Goal: Task Accomplishment & Management: Manage account settings

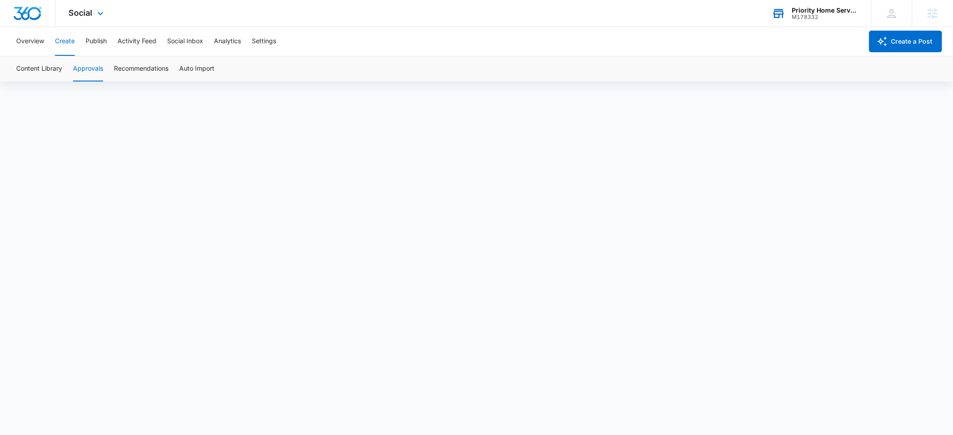
click at [804, 12] on div "Priority Home Services" at bounding box center [825, 10] width 66 height 7
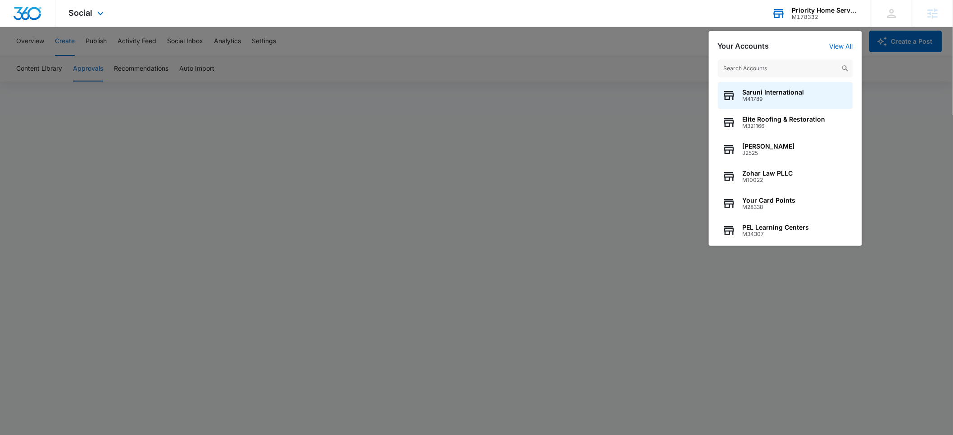
click at [780, 67] on input "text" at bounding box center [785, 68] width 135 height 18
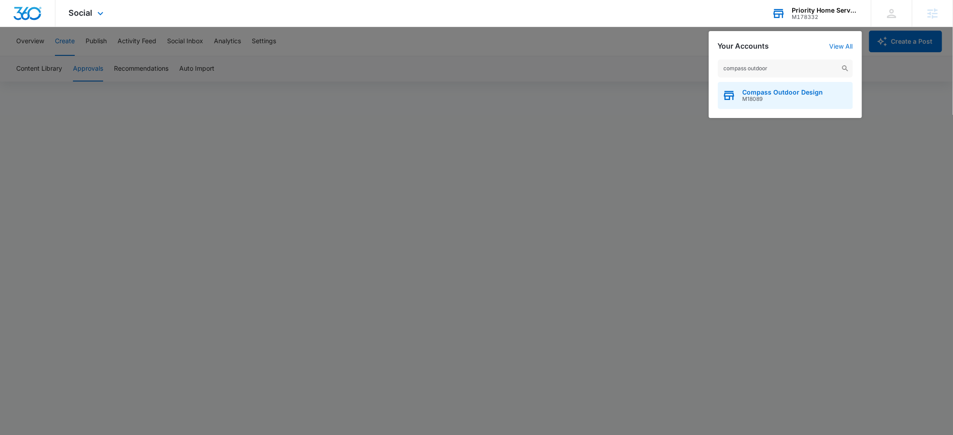
type input "compass outdoor"
click at [781, 99] on span "M18089" at bounding box center [782, 99] width 81 height 6
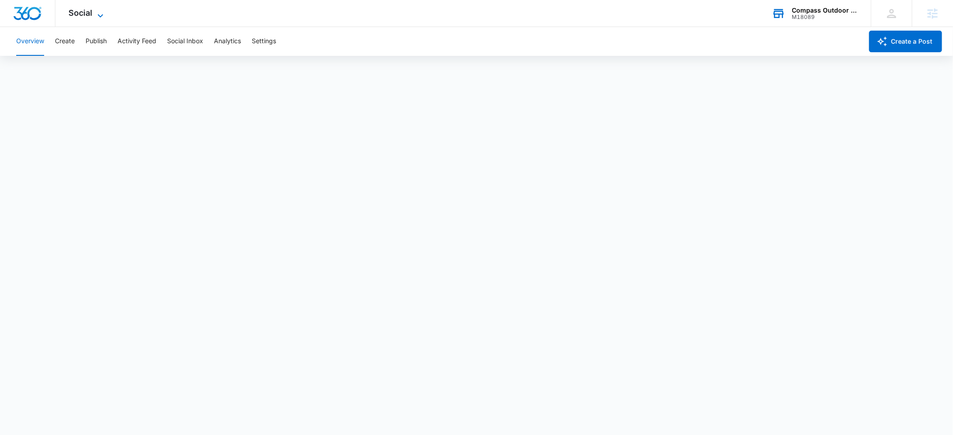
click at [83, 11] on span "Social" at bounding box center [81, 12] width 24 height 9
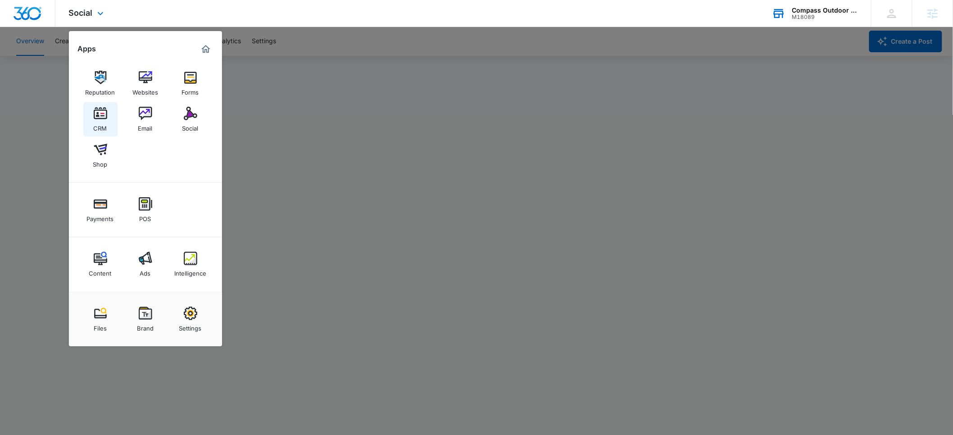
click at [107, 123] on link "CRM" at bounding box center [100, 119] width 34 height 34
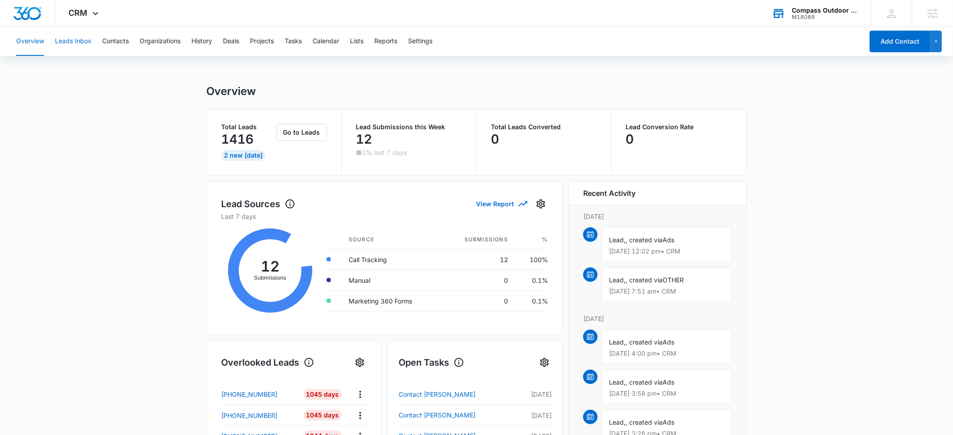
click at [78, 43] on button "Leads Inbox" at bounding box center [73, 41] width 36 height 29
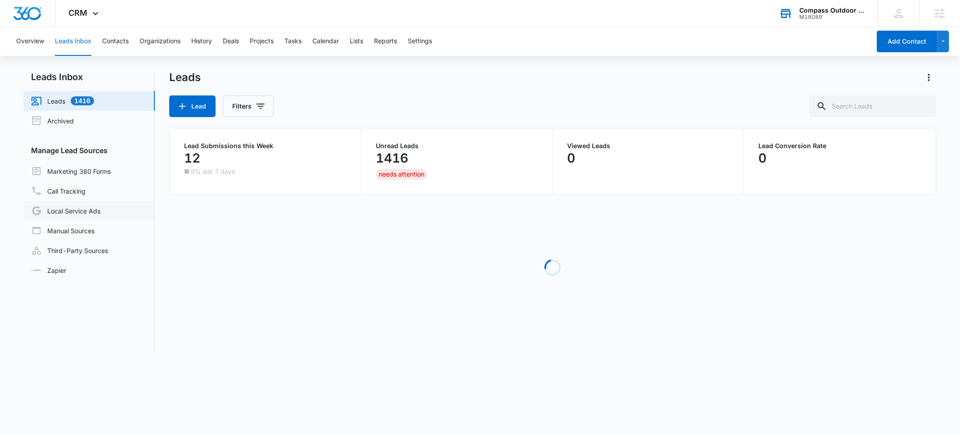
click at [67, 211] on link "Local Service Ads" at bounding box center [65, 210] width 69 height 11
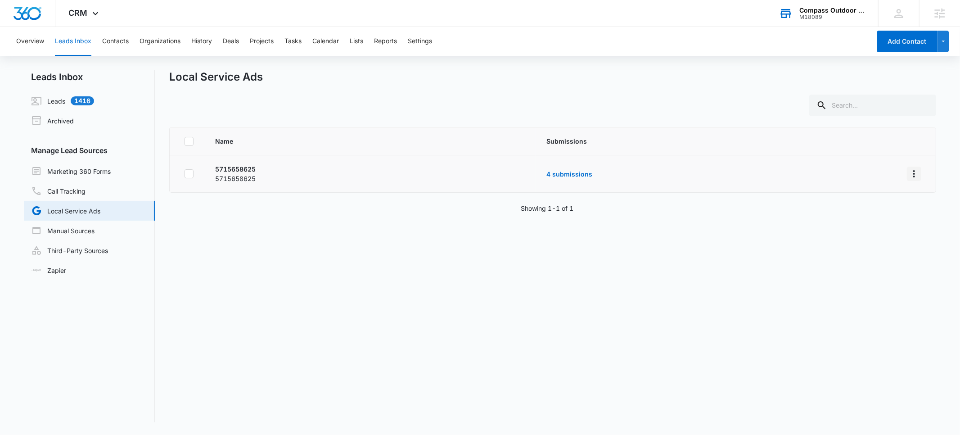
click at [913, 173] on icon "Overflow Menu" at bounding box center [914, 173] width 2 height 7
click at [852, 211] on div "Submission Rules" at bounding box center [866, 212] width 51 height 6
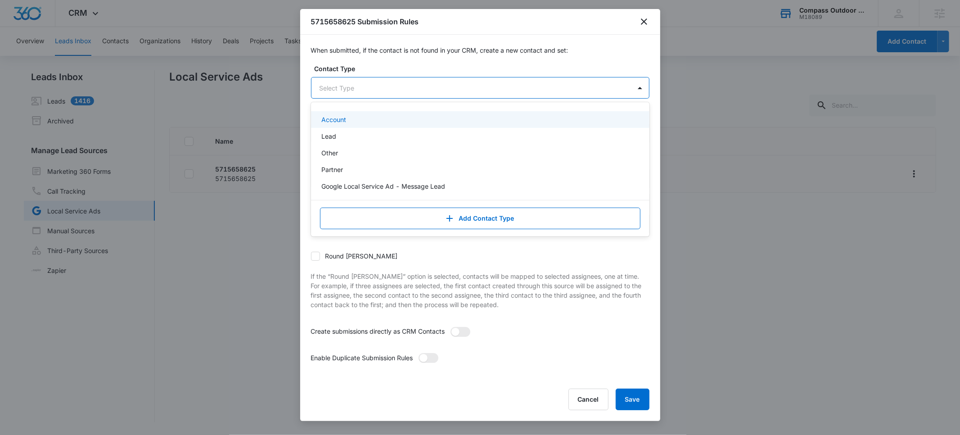
click at [371, 92] on div at bounding box center [470, 87] width 300 height 11
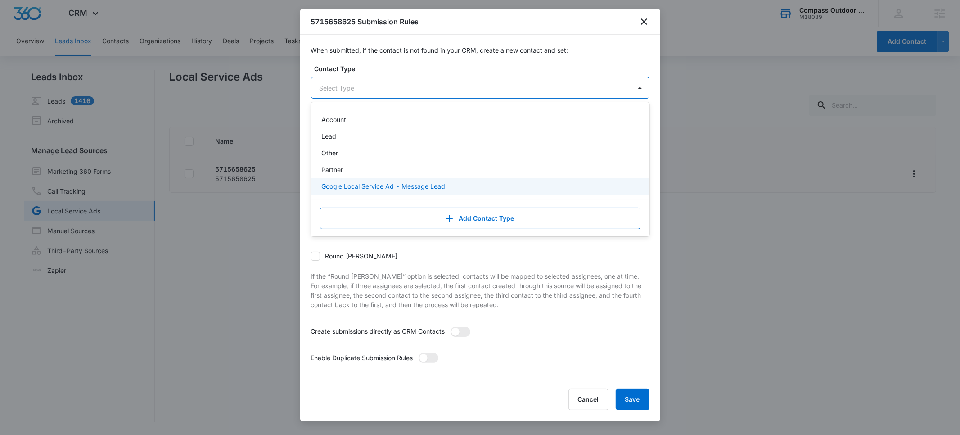
click at [363, 187] on p "Google Local Service Ad - Message Lead" at bounding box center [384, 185] width 124 height 9
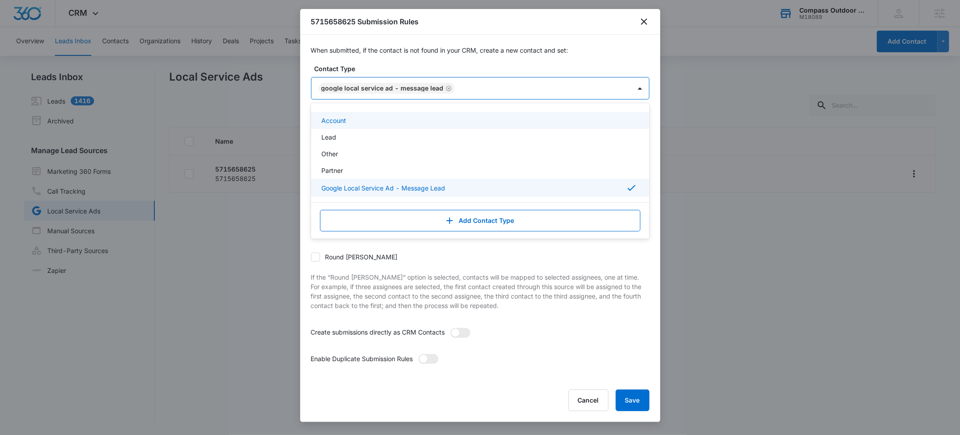
click at [446, 57] on div "When submitted, if the contact is not found in your CRM, create a new contact a…" at bounding box center [480, 208] width 360 height 346
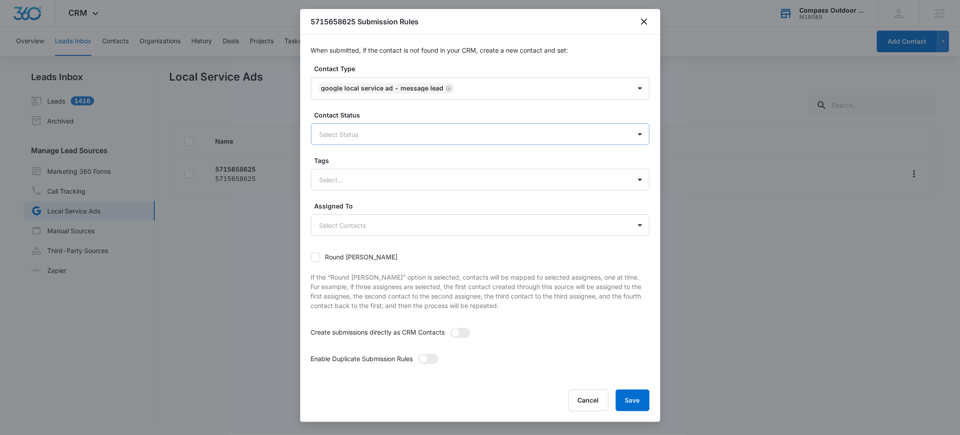
click at [357, 135] on div at bounding box center [470, 134] width 300 height 11
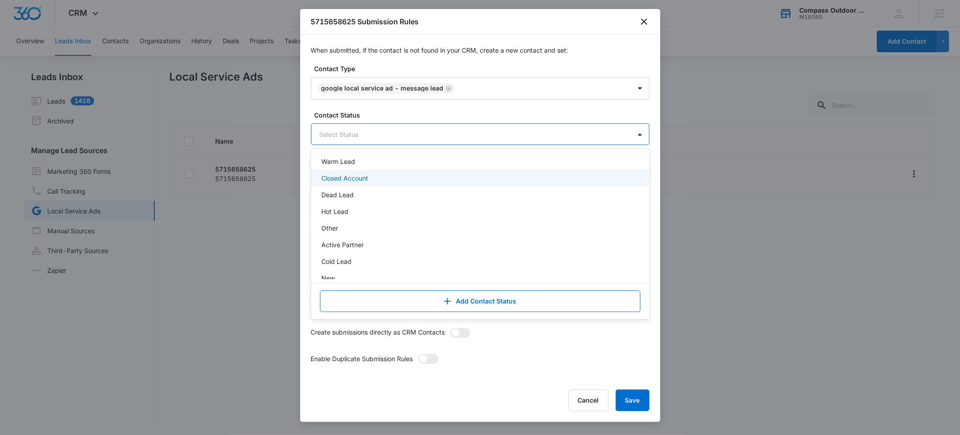
scroll to position [196, 0]
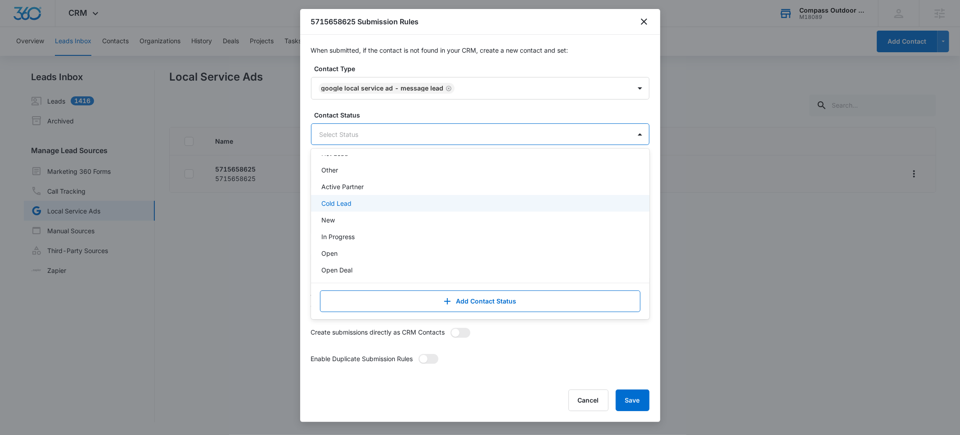
drag, startPoint x: 341, startPoint y: 217, endPoint x: 342, endPoint y: 196, distance: 21.2
click at [342, 196] on div "Lead Contacted Consultation Scheduled Consultation Complete Scope Sent Contract…" at bounding box center [480, 217] width 339 height 123
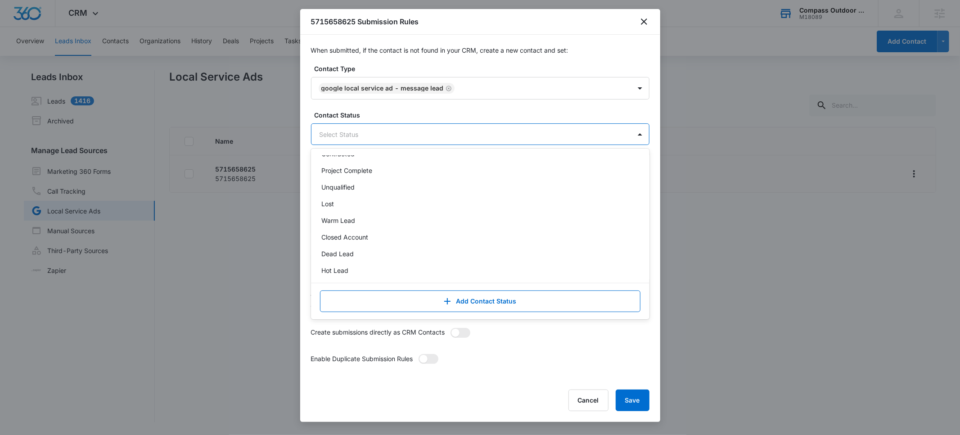
scroll to position [78, 0]
click at [345, 270] on p "Hot Lead" at bounding box center [335, 270] width 27 height 9
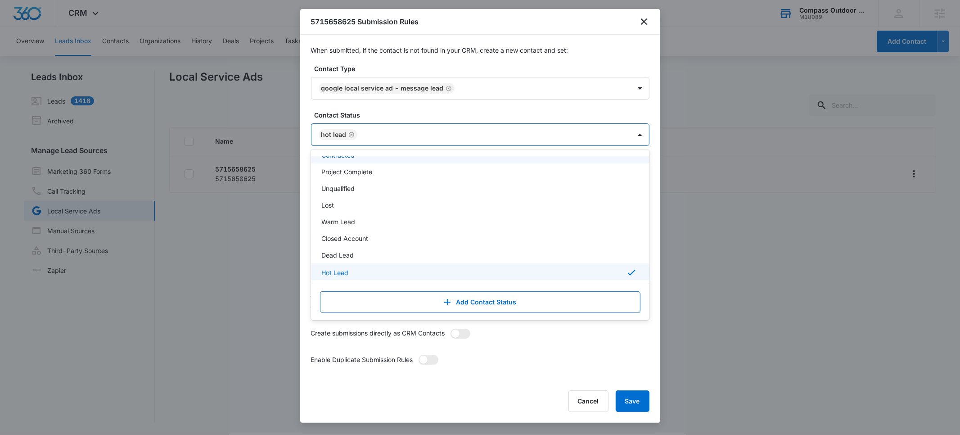
click at [428, 113] on label "Contact Status" at bounding box center [484, 114] width 339 height 9
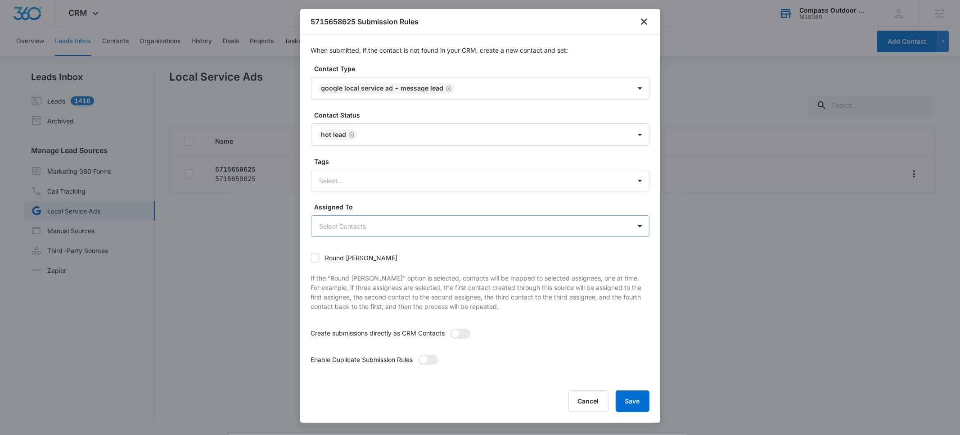
click at [380, 229] on body "CRM Apps Reputation Websites Forms CRM Email Social Shop Payments POS Content A…" at bounding box center [480, 217] width 960 height 435
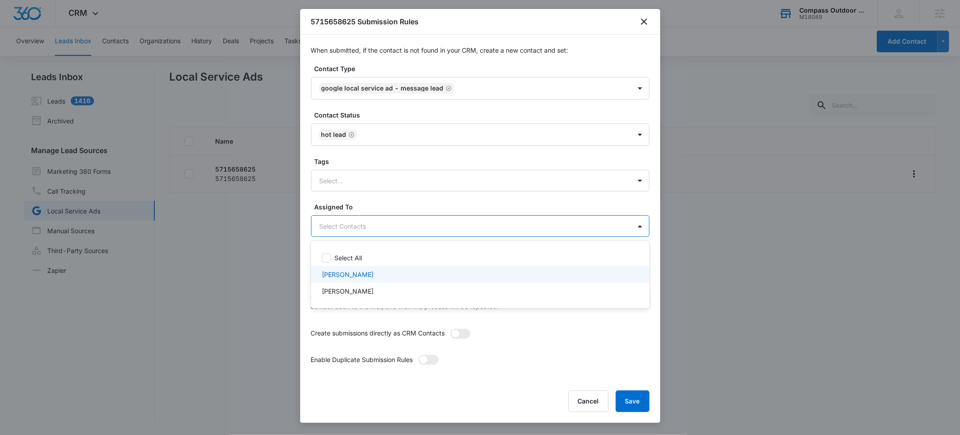
click at [330, 276] on p "[PERSON_NAME]" at bounding box center [348, 274] width 52 height 9
click at [401, 200] on div at bounding box center [480, 217] width 960 height 435
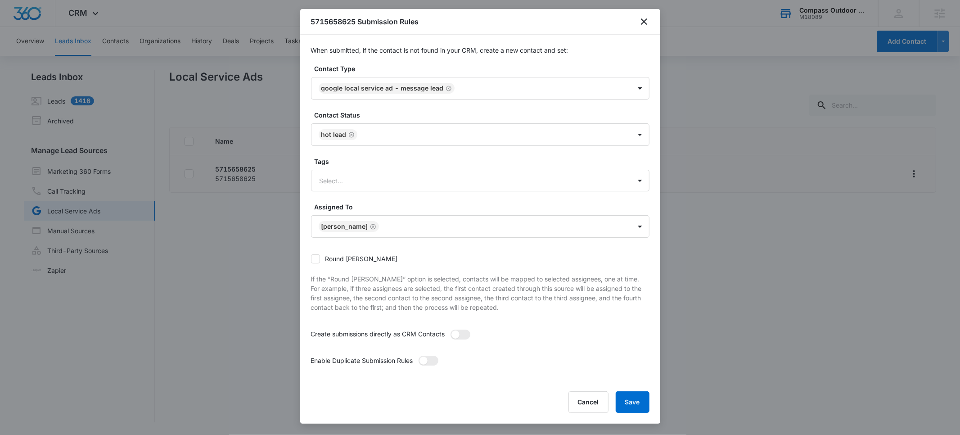
click at [438, 366] on label at bounding box center [429, 364] width 20 height 16
click at [418, 355] on input "checkbox" at bounding box center [418, 355] width 0 height 0
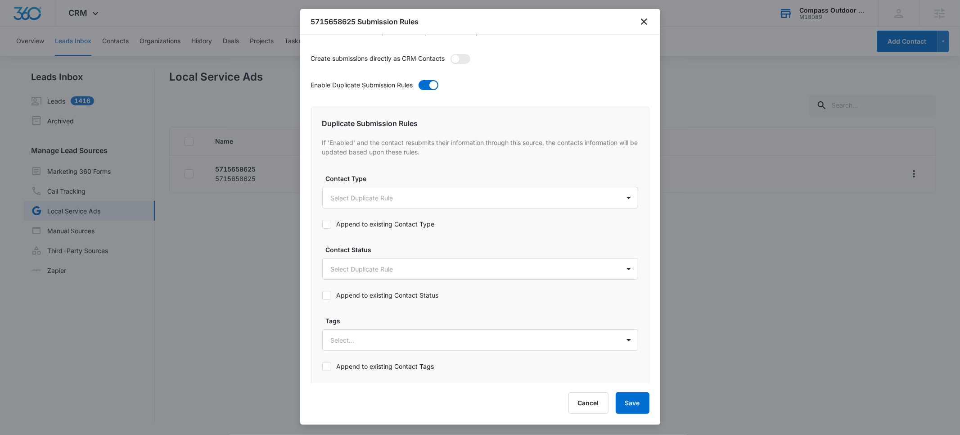
scroll to position [287, 0]
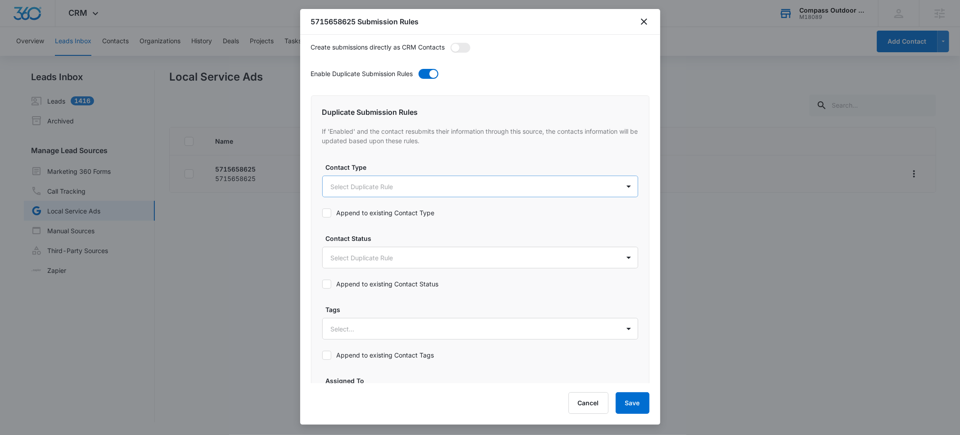
click at [379, 184] on body "CRM Apps Reputation Websites Forms CRM Email Social Shop Payments POS Content A…" at bounding box center [480, 217] width 960 height 435
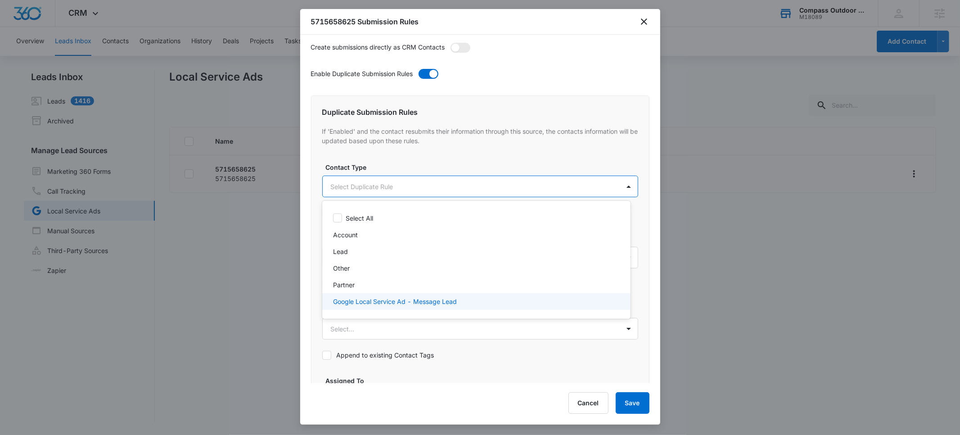
click at [365, 300] on p "Google Local Service Ad - Message Lead" at bounding box center [395, 301] width 124 height 9
click at [396, 148] on div at bounding box center [480, 217] width 960 height 435
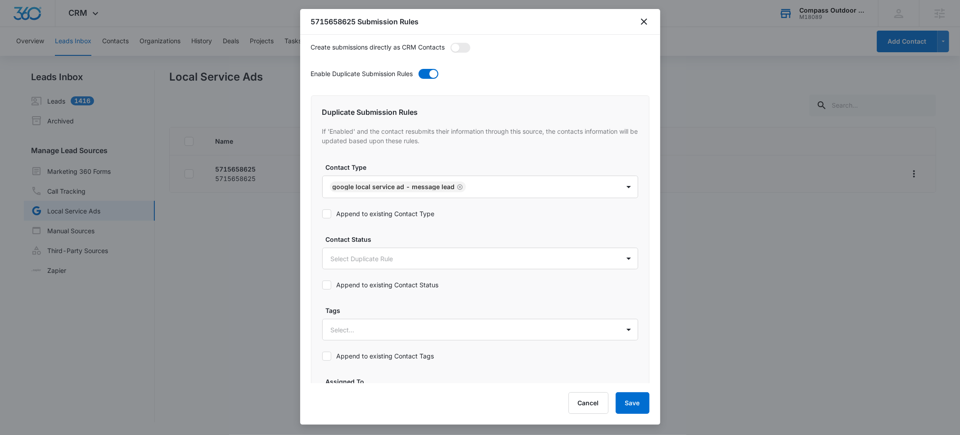
click at [329, 215] on icon at bounding box center [327, 214] width 8 height 8
click at [322, 214] on input "Append to existing Contact Type" at bounding box center [322, 214] width 0 height 0
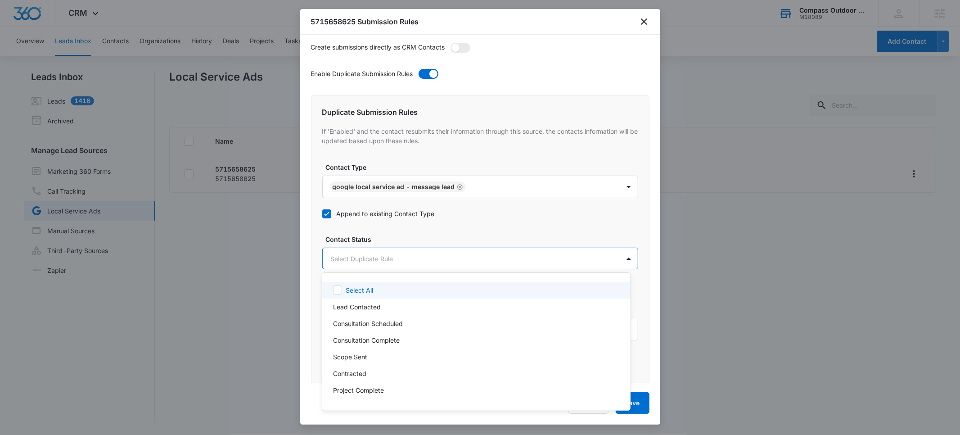
click at [357, 261] on body "CRM Apps Reputation Websites Forms CRM Email Social Shop Payments POS Content A…" at bounding box center [480, 217] width 960 height 435
click at [356, 298] on p "Hot Lead" at bounding box center [346, 297] width 27 height 9
click at [388, 232] on div at bounding box center [480, 217] width 960 height 435
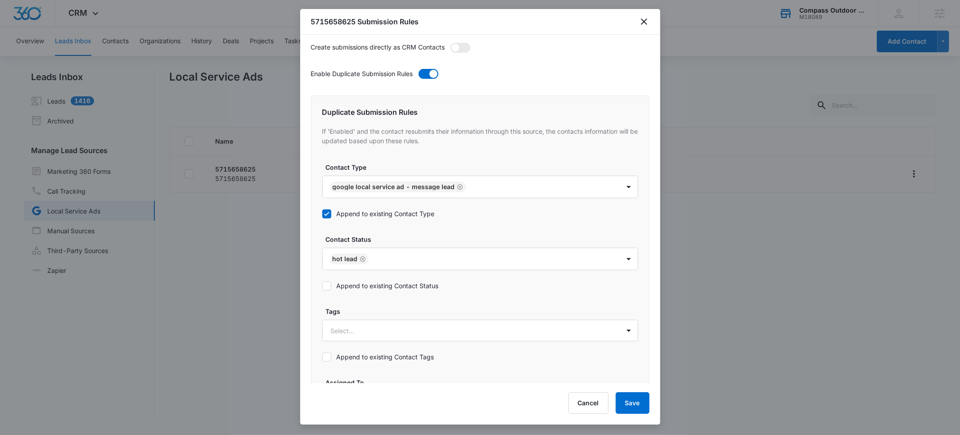
click at [325, 284] on icon at bounding box center [327, 286] width 8 height 8
click at [322, 286] on input "Append to existing Contact Status" at bounding box center [322, 286] width 0 height 0
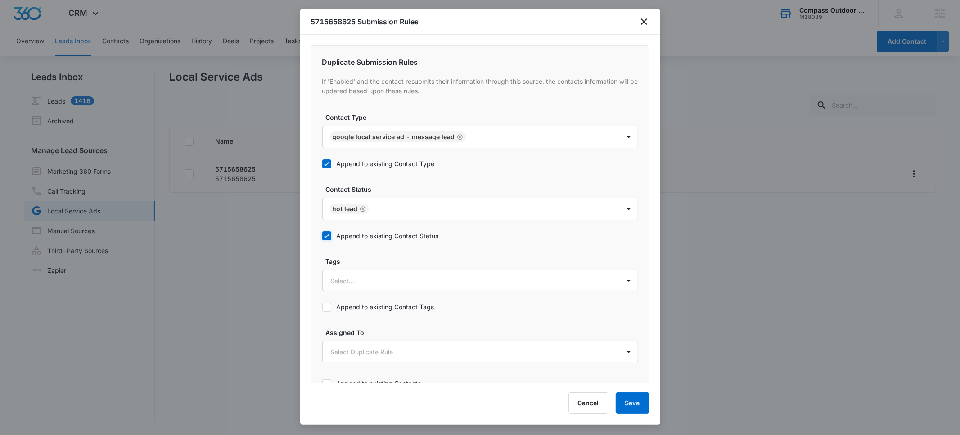
scroll to position [345, 0]
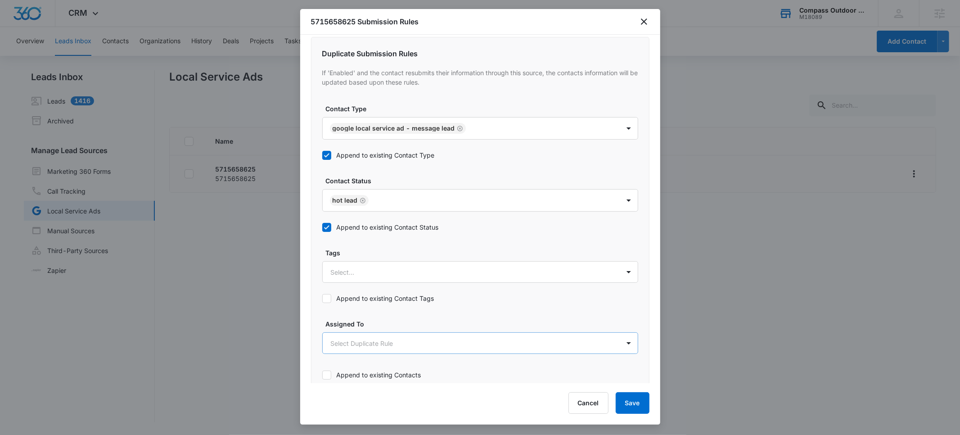
click at [354, 347] on body "CRM Apps Reputation Websites Forms CRM Email Social Shop Payments POS Content A…" at bounding box center [480, 217] width 960 height 435
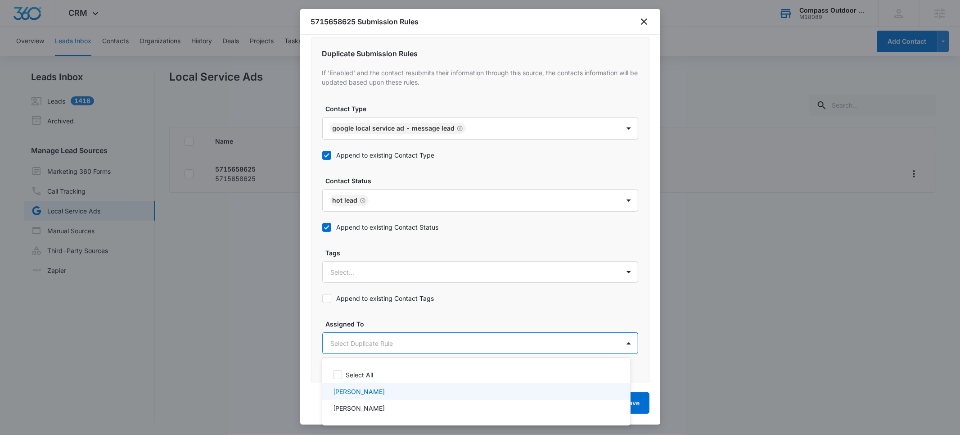
click at [352, 388] on p "[PERSON_NAME]" at bounding box center [359, 391] width 52 height 9
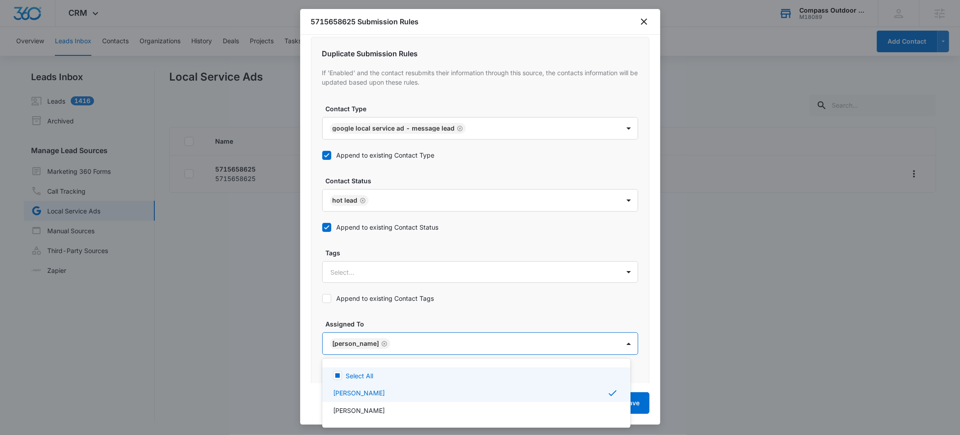
click at [429, 314] on div at bounding box center [480, 217] width 960 height 435
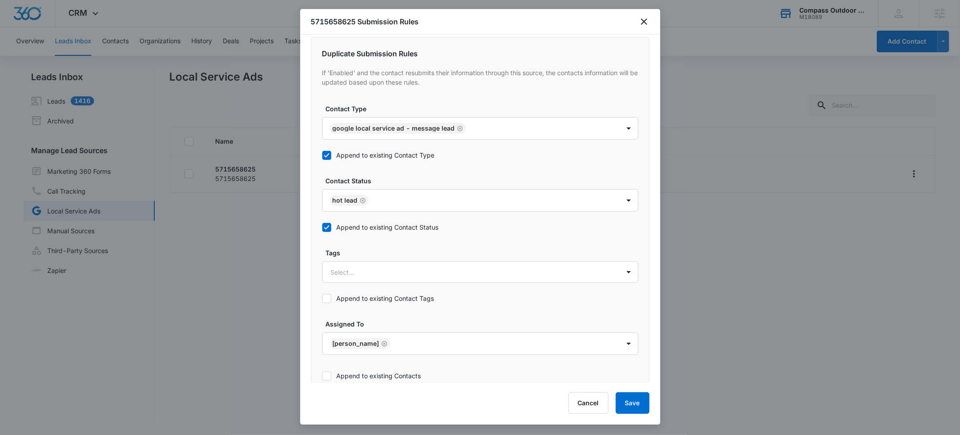
click at [329, 375] on icon at bounding box center [327, 376] width 8 height 8
click at [322, 376] on input "Append to existing Contacts" at bounding box center [322, 376] width 0 height 0
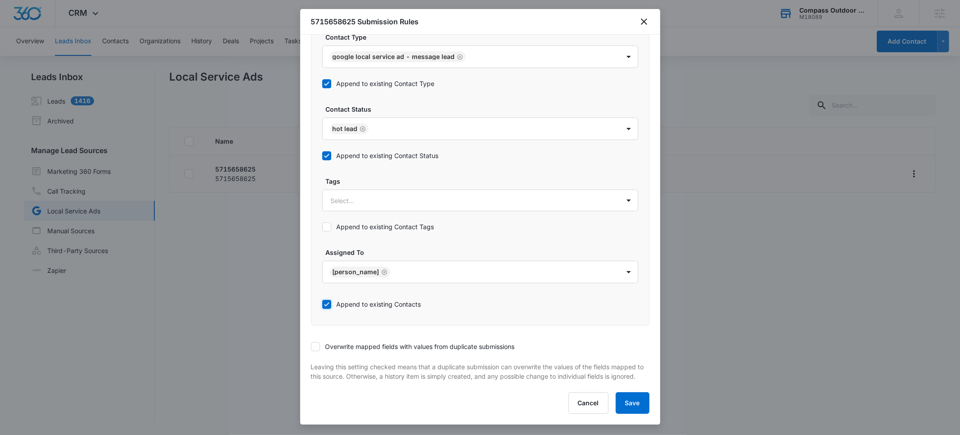
scroll to position [430, 0]
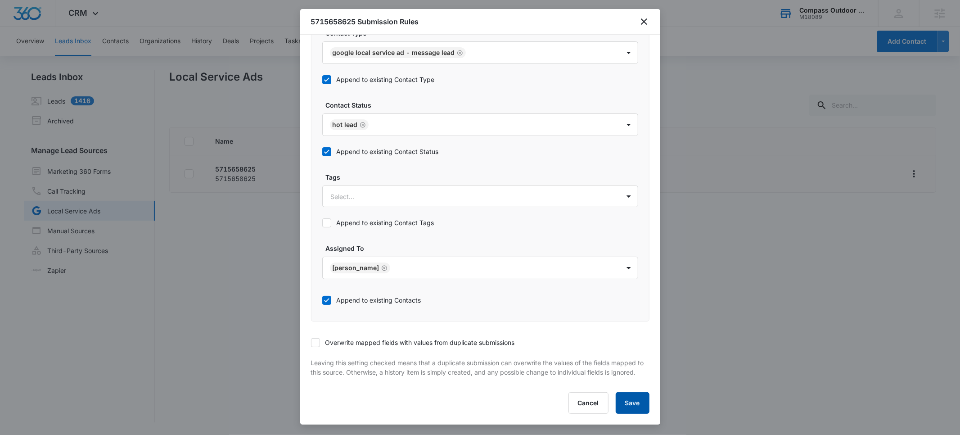
click at [634, 403] on button "Save" at bounding box center [633, 403] width 34 height 22
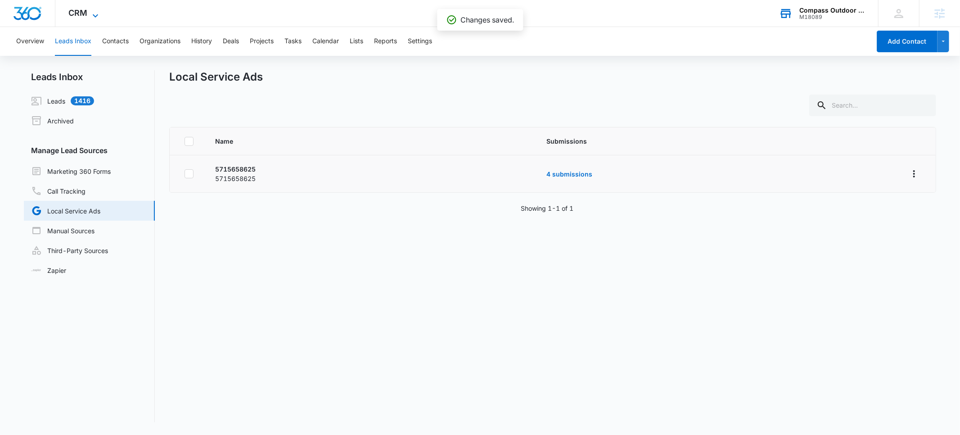
click at [90, 15] on icon at bounding box center [95, 15] width 11 height 11
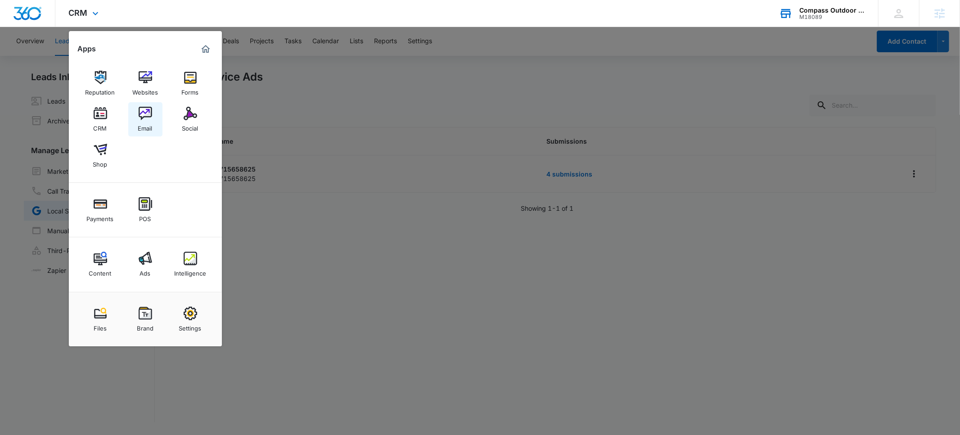
click at [148, 124] on div "Email" at bounding box center [145, 126] width 14 height 12
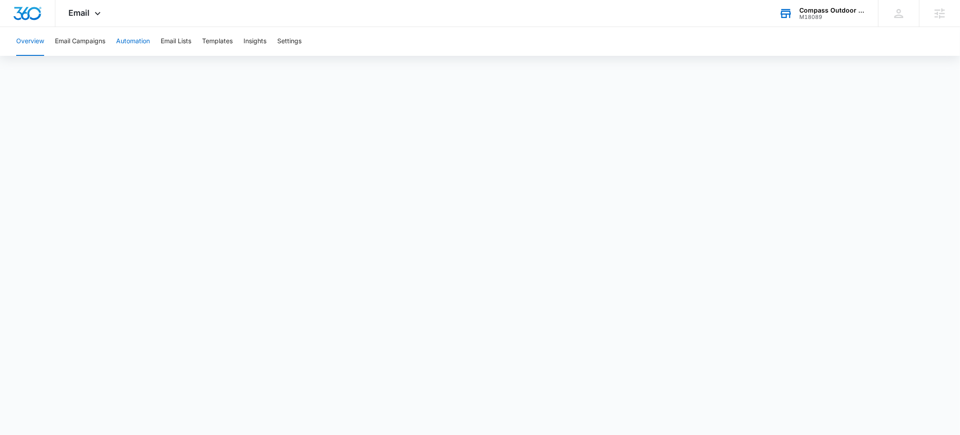
click at [122, 37] on button "Automation" at bounding box center [133, 41] width 34 height 29
click at [92, 15] on icon at bounding box center [97, 15] width 11 height 11
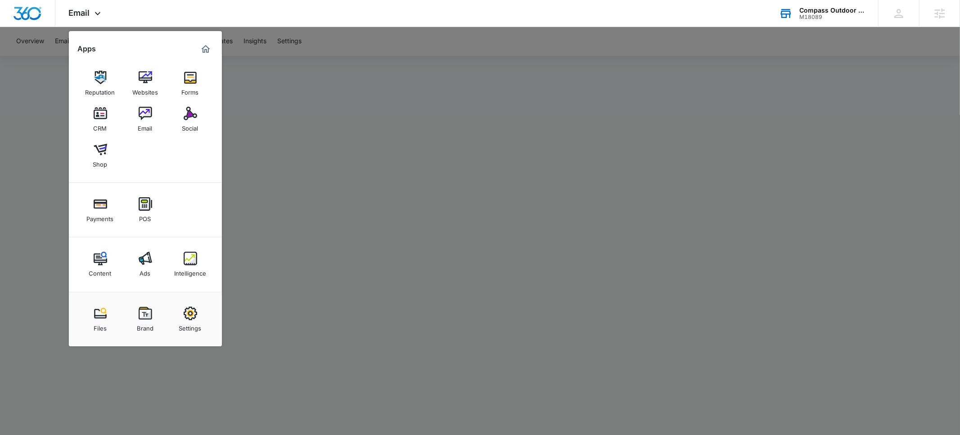
click at [270, 32] on div at bounding box center [480, 217] width 960 height 435
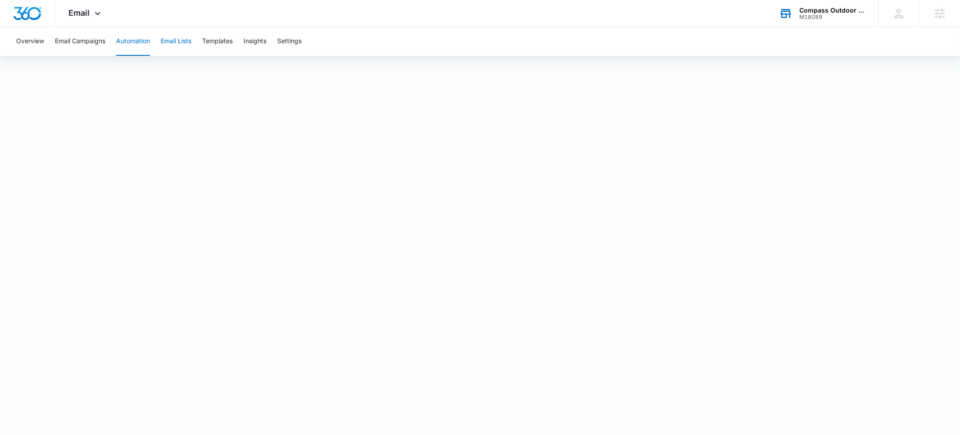
click at [186, 38] on button "Email Lists" at bounding box center [176, 41] width 31 height 29
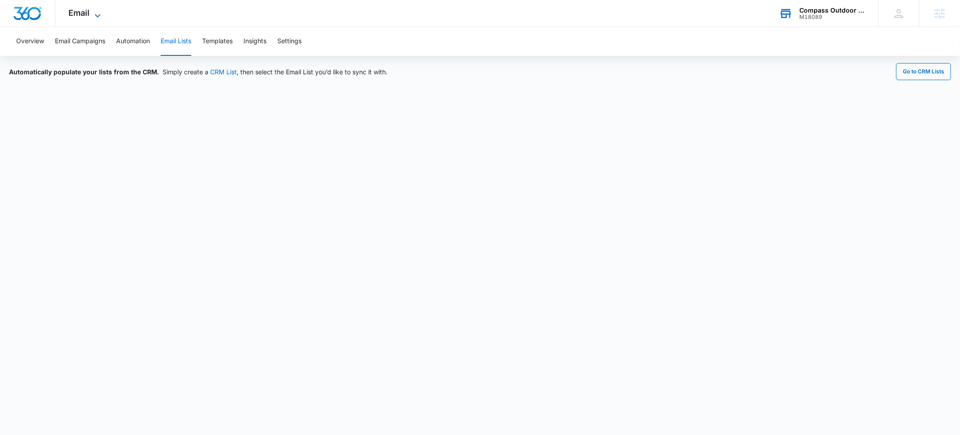
click at [95, 16] on icon at bounding box center [97, 15] width 11 height 11
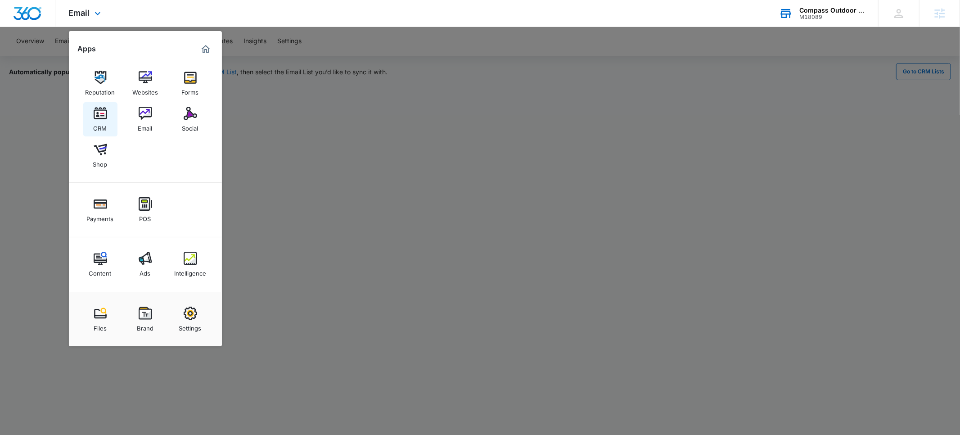
click at [105, 120] on img at bounding box center [101, 114] width 14 height 14
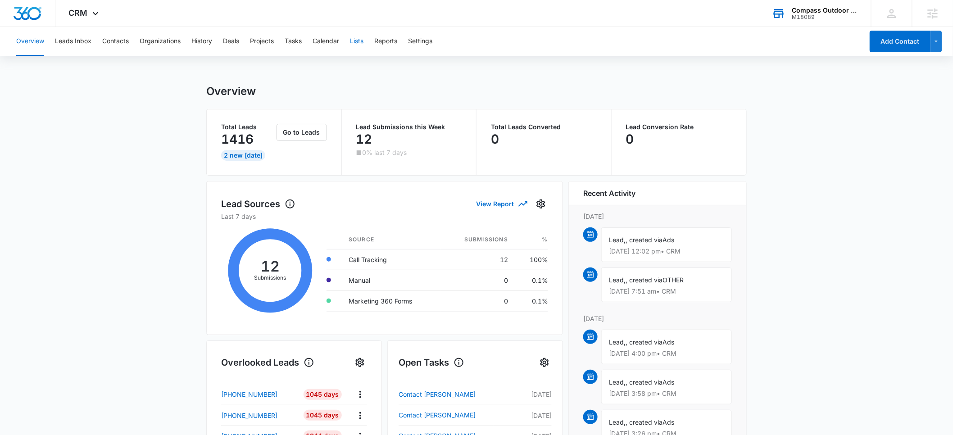
click at [356, 43] on button "Lists" at bounding box center [357, 41] width 14 height 29
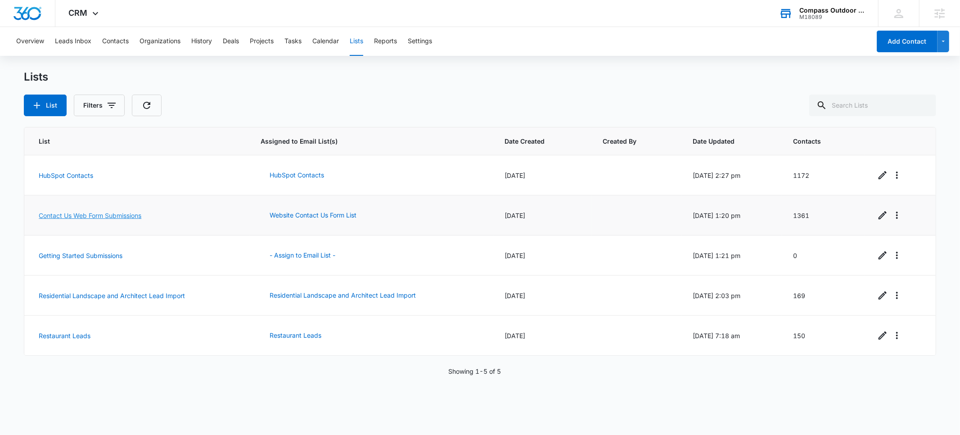
click at [72, 213] on link "Contact Us Web Form Submissions" at bounding box center [90, 216] width 103 height 8
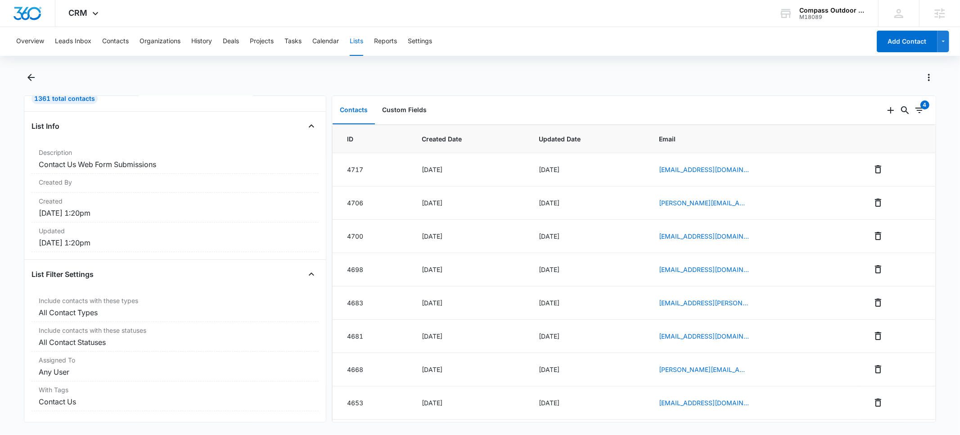
scroll to position [61, 0]
click at [75, 41] on button "Leads Inbox" at bounding box center [73, 41] width 36 height 29
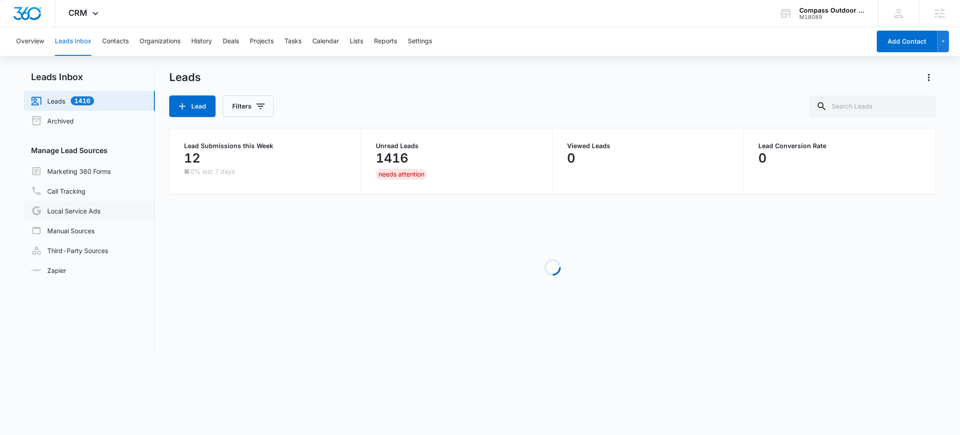
click at [68, 212] on link "Local Service Ads" at bounding box center [65, 210] width 69 height 11
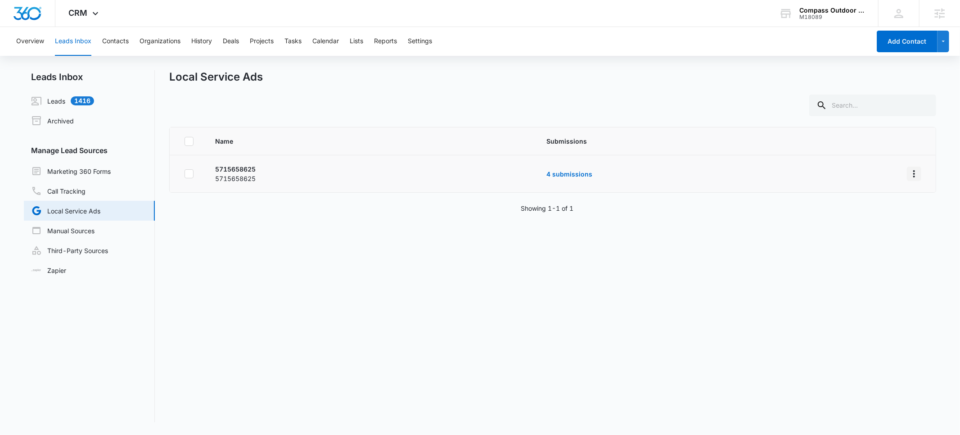
click at [909, 176] on icon "Overflow Menu" at bounding box center [914, 173] width 11 height 11
click at [855, 210] on div "Submission Rules" at bounding box center [866, 212] width 51 height 6
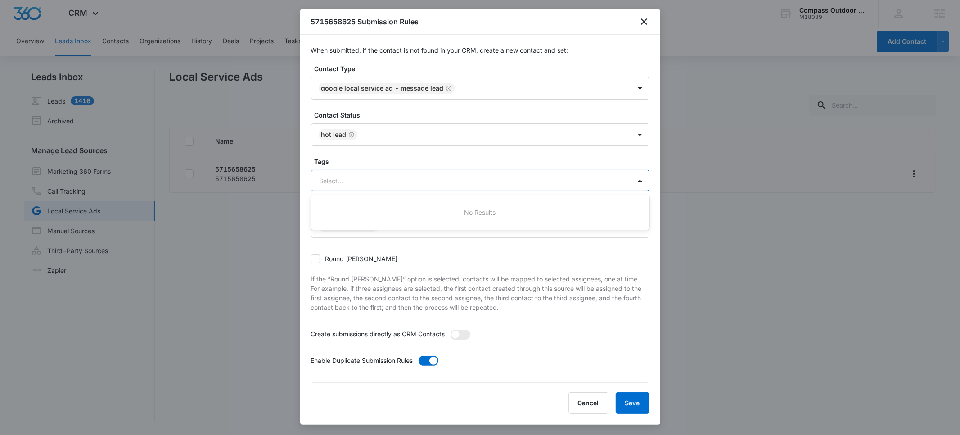
click at [346, 178] on div at bounding box center [470, 180] width 300 height 11
type input "con"
click at [371, 208] on div "Contact Us" at bounding box center [479, 212] width 315 height 9
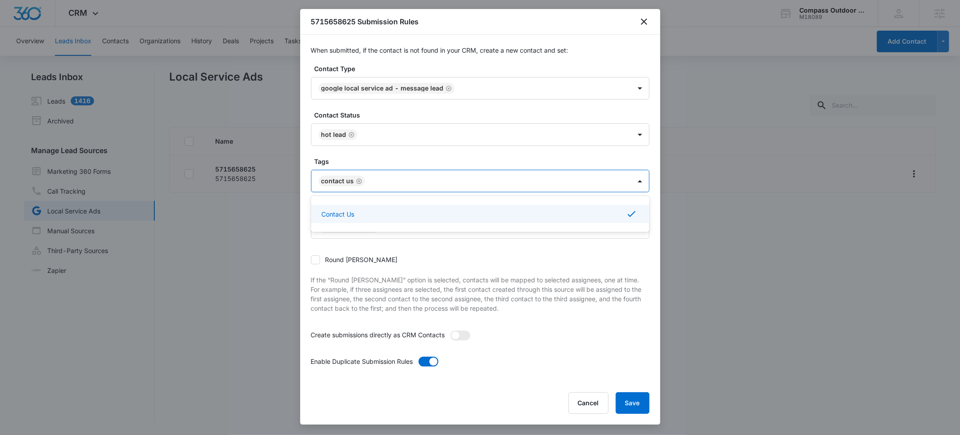
click at [428, 159] on label "Tags" at bounding box center [484, 161] width 339 height 9
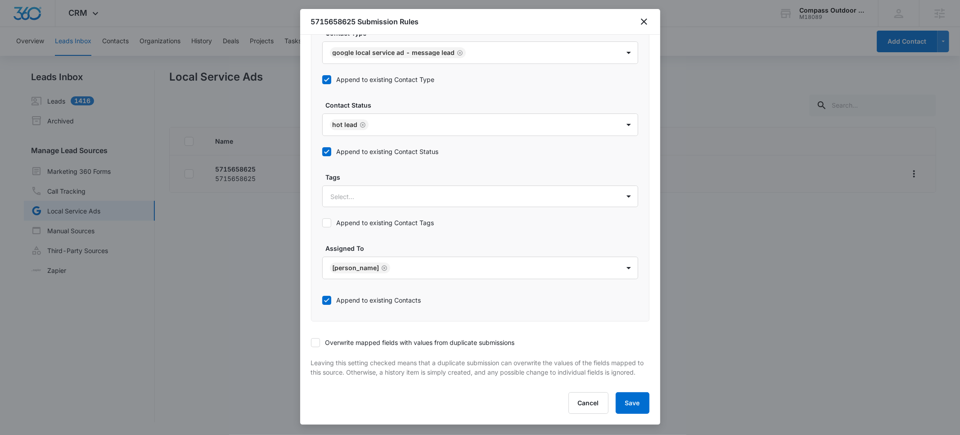
scroll to position [431, 0]
click at [370, 193] on div "Select..." at bounding box center [471, 196] width 297 height 20
type input "cont"
click at [360, 223] on p "Contact Us" at bounding box center [349, 227] width 33 height 9
click at [371, 172] on label "Tags" at bounding box center [484, 176] width 316 height 9
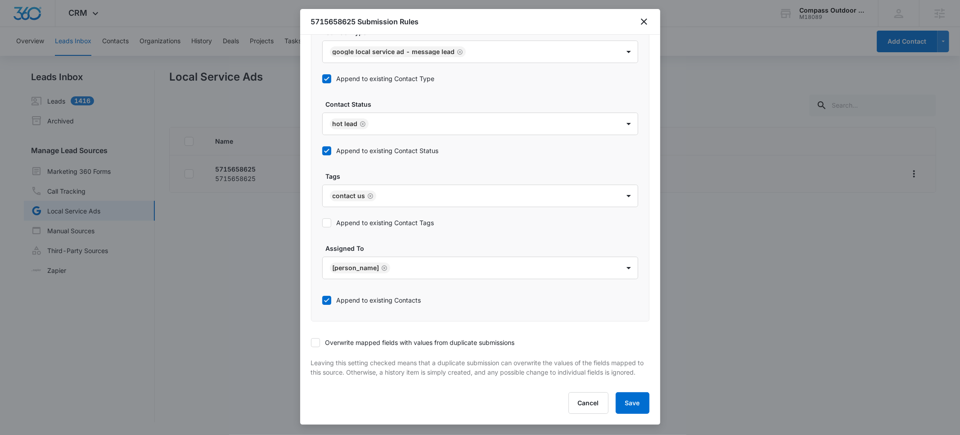
click at [327, 219] on icon at bounding box center [327, 223] width 8 height 8
click at [322, 223] on input "Append to existing Contact Tags" at bounding box center [322, 223] width 0 height 0
click at [630, 402] on button "Save" at bounding box center [633, 403] width 34 height 22
